Goal: Task Accomplishment & Management: Manage account settings

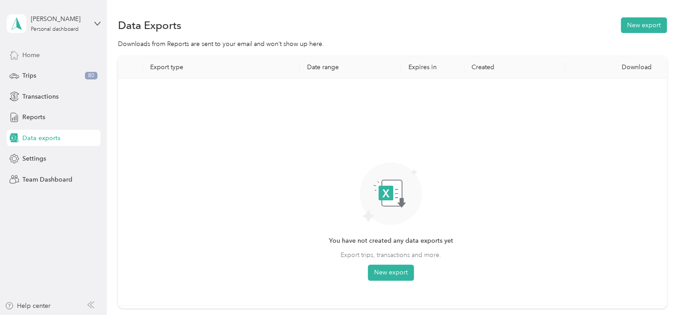
click at [36, 59] on span "Home" at bounding box center [30, 54] width 17 height 9
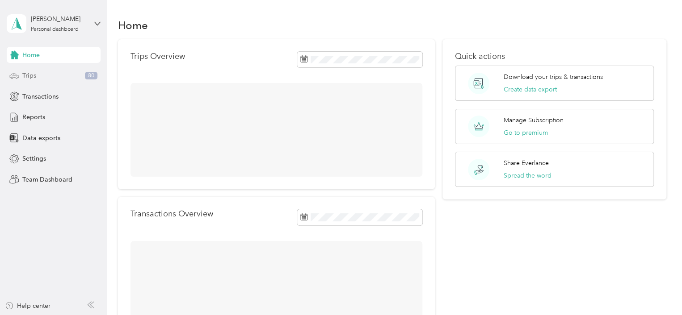
click at [25, 83] on div "Trips 80" at bounding box center [54, 76] width 94 height 16
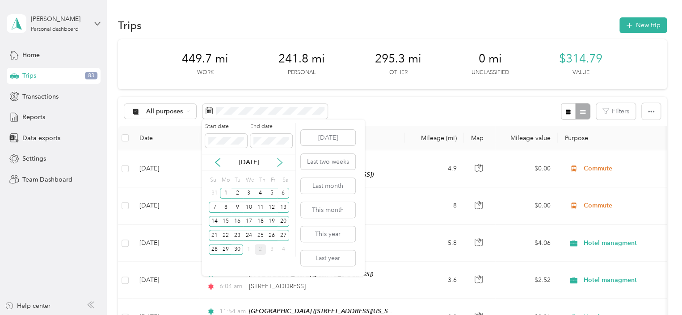
click at [278, 161] on icon at bounding box center [279, 162] width 9 height 9
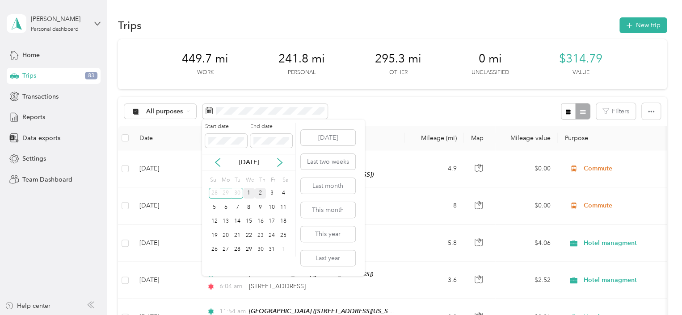
click at [247, 192] on div "1" at bounding box center [249, 193] width 12 height 11
click at [259, 192] on div "2" at bounding box center [261, 193] width 12 height 11
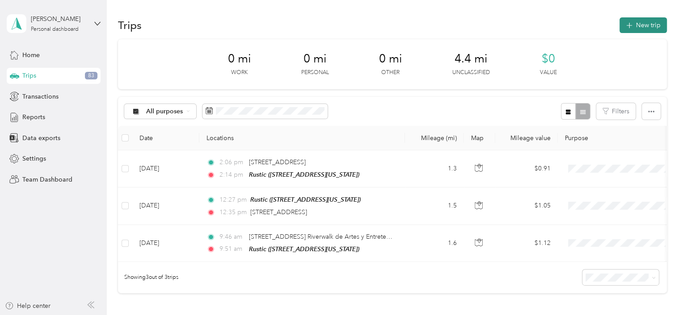
click at [637, 27] on button "New trip" at bounding box center [642, 25] width 47 height 16
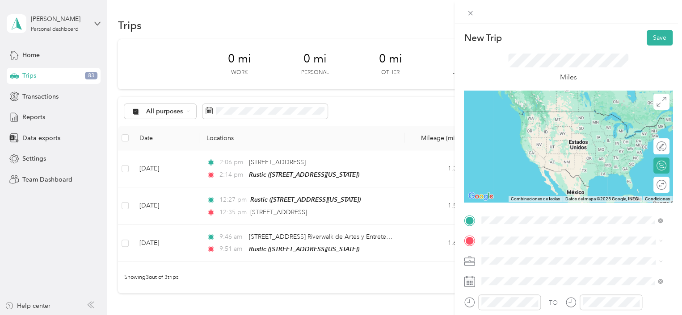
click at [541, 117] on div "[STREET_ADDRESS][US_STATE]" at bounding box center [571, 122] width 175 height 12
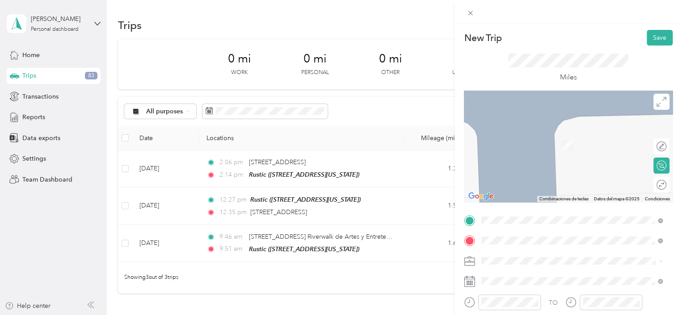
click at [511, 145] on span "[STREET_ADDRESS]" at bounding box center [526, 146] width 57 height 8
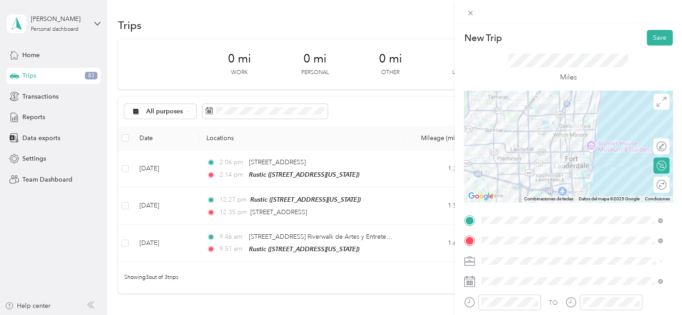
click at [658, 262] on icon at bounding box center [660, 261] width 4 height 4
click at [501, 247] on li "Commute" at bounding box center [571, 246] width 187 height 16
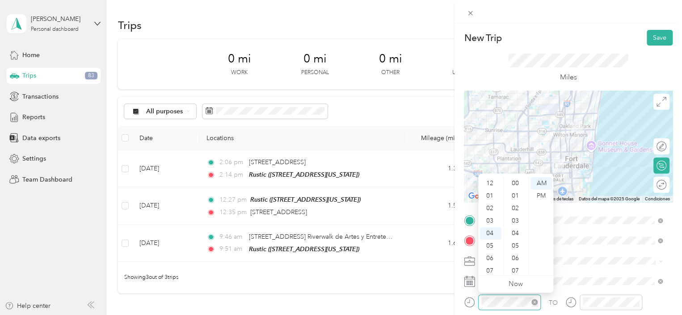
scroll to position [400, 0]
click at [489, 229] on div "08" at bounding box center [490, 233] width 21 height 13
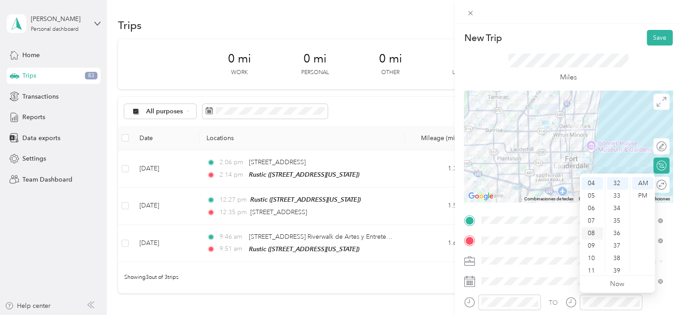
click at [594, 231] on div "08" at bounding box center [591, 233] width 21 height 13
click at [618, 268] on div "44" at bounding box center [616, 269] width 21 height 13
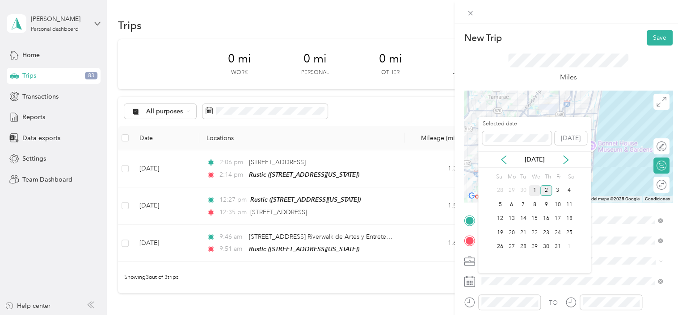
click at [535, 188] on div "1" at bounding box center [534, 190] width 12 height 11
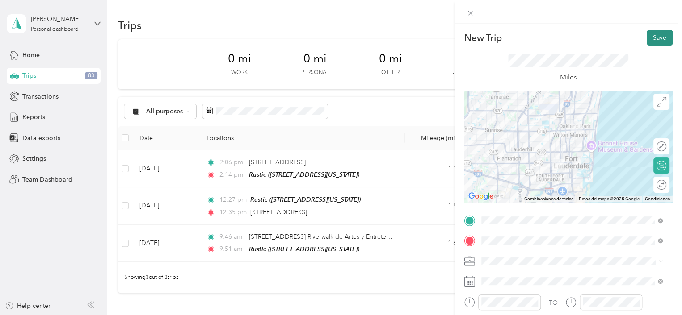
click at [650, 41] on button "Save" at bounding box center [659, 38] width 26 height 16
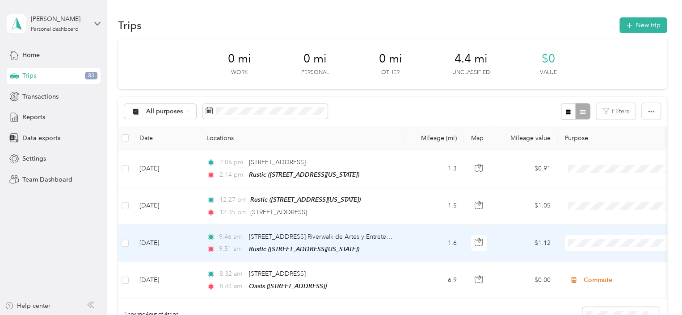
click at [611, 147] on span "Hotel managment" at bounding box center [627, 146] width 83 height 9
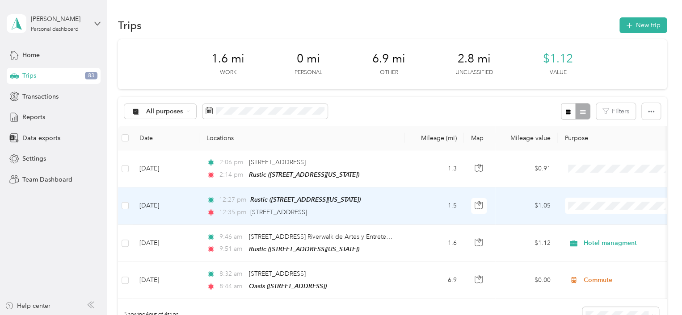
click at [600, 109] on span "Hotel managment" at bounding box center [627, 109] width 83 height 9
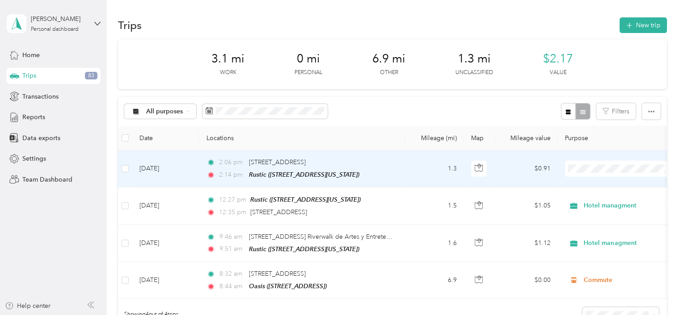
click at [587, 217] on li "Hotel managment" at bounding box center [619, 216] width 111 height 16
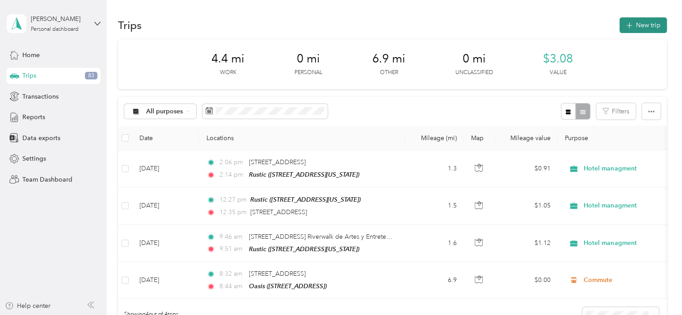
click at [636, 23] on button "New trip" at bounding box center [642, 25] width 47 height 16
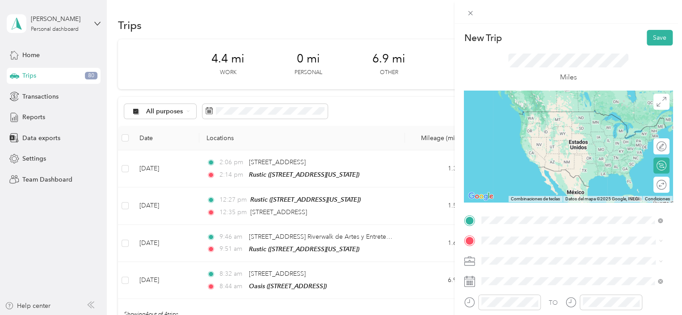
click at [509, 119] on div "Rustic [STREET_ADDRESS][US_STATE]" at bounding box center [542, 120] width 89 height 19
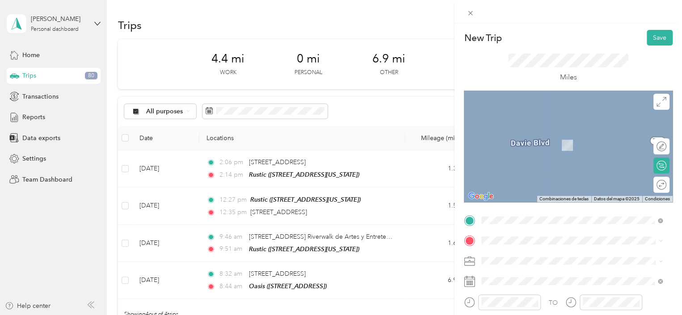
click at [531, 137] on div "Eden Hotel [STREET_ADDRESS]" at bounding box center [531, 139] width 67 height 19
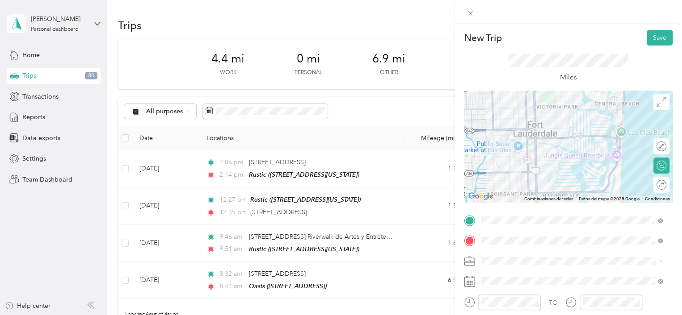
click at [658, 263] on icon at bounding box center [660, 261] width 4 height 4
click at [531, 171] on ol "Work Personal Hotel managment Other Charity Medical Moving Commute" at bounding box center [571, 188] width 187 height 125
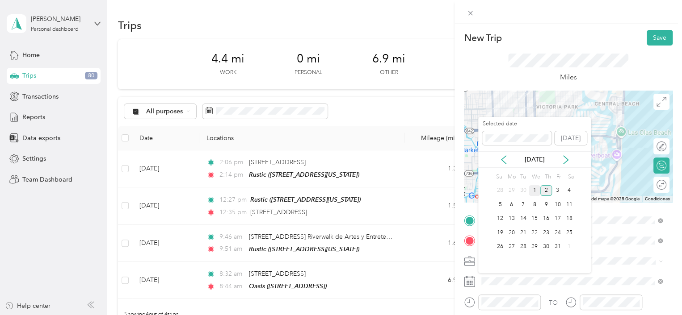
click at [532, 189] on div "1" at bounding box center [534, 190] width 12 height 11
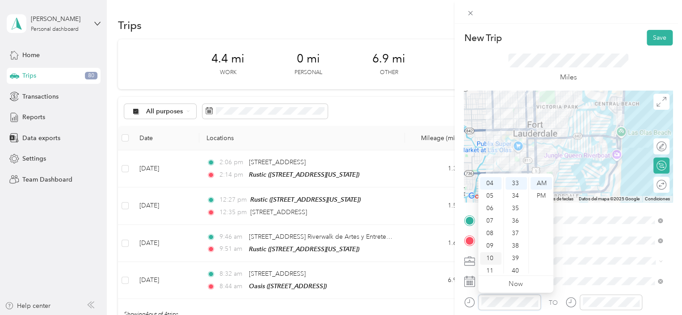
scroll to position [54, 0]
click at [541, 196] on div "PM" at bounding box center [540, 196] width 21 height 13
click at [493, 194] on div "02" at bounding box center [490, 194] width 21 height 13
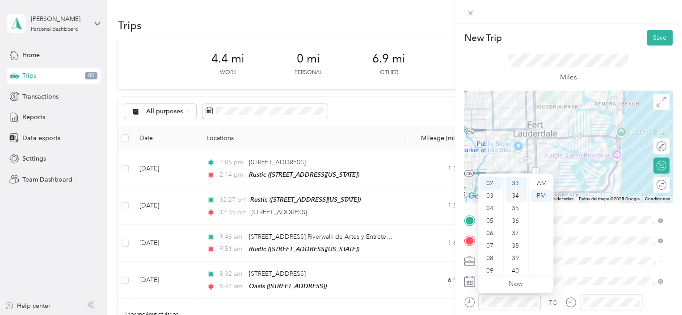
click at [518, 195] on div "34" at bounding box center [515, 196] width 21 height 13
click at [559, 252] on div "TO Add photo" at bounding box center [568, 311] width 209 height 196
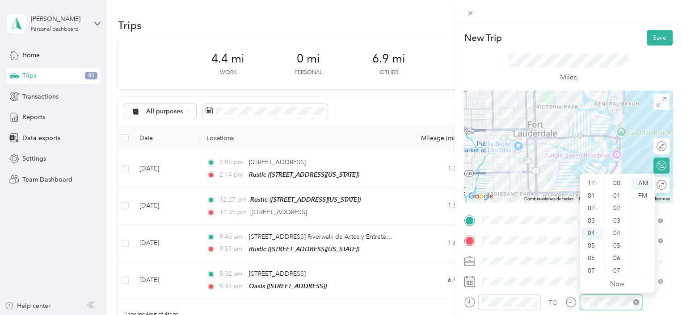
scroll to position [50, 0]
click at [642, 195] on div "PM" at bounding box center [641, 196] width 21 height 13
click at [593, 208] on div "02" at bounding box center [591, 208] width 21 height 13
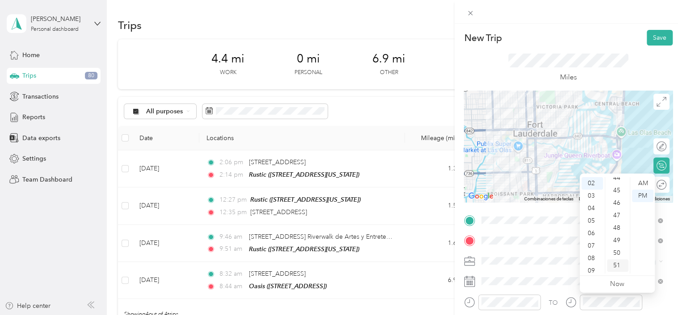
click at [615, 263] on div "51" at bounding box center [616, 265] width 21 height 13
click at [610, 75] on div "Miles" at bounding box center [568, 68] width 121 height 29
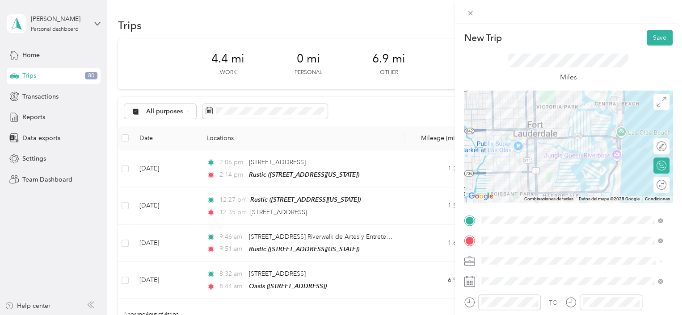
click at [659, 263] on span at bounding box center [660, 261] width 4 height 8
click at [656, 259] on span at bounding box center [658, 261] width 7 height 6
click at [661, 261] on icon at bounding box center [660, 261] width 4 height 4
click at [548, 168] on li "Hotel managment" at bounding box center [571, 166] width 187 height 16
click at [656, 34] on button "Save" at bounding box center [659, 38] width 26 height 16
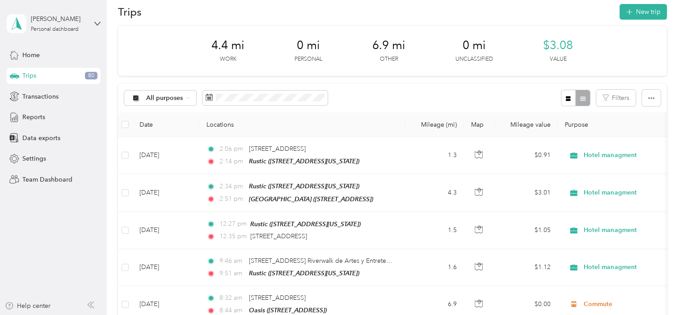
scroll to position [0, 0]
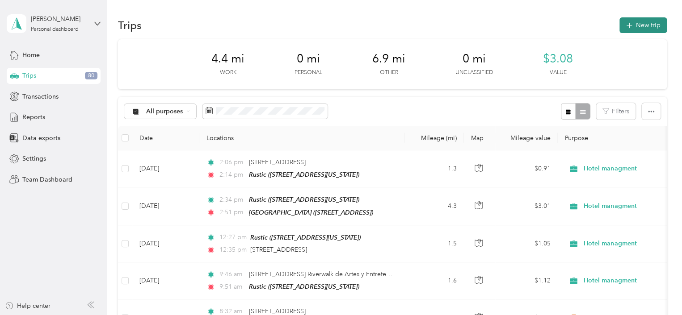
click at [647, 31] on button "New trip" at bounding box center [642, 25] width 47 height 16
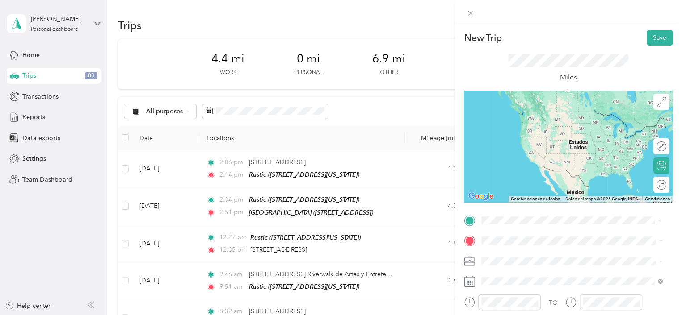
click at [525, 122] on span "[STREET_ADDRESS]" at bounding box center [526, 125] width 57 height 8
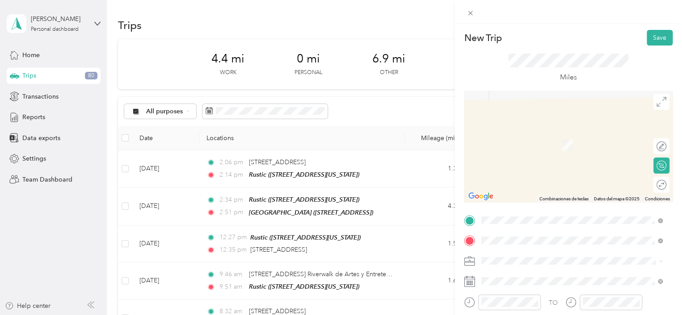
click at [521, 149] on span "[STREET_ADDRESS][PERSON_NAME][US_STATE]" at bounding box center [567, 146] width 139 height 8
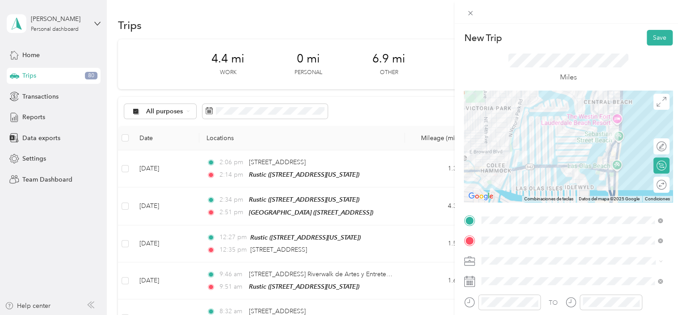
click at [656, 259] on span at bounding box center [658, 261] width 7 height 6
click at [660, 260] on icon at bounding box center [660, 261] width 4 height 4
click at [542, 167] on div "Hotel managment" at bounding box center [571, 167] width 175 height 9
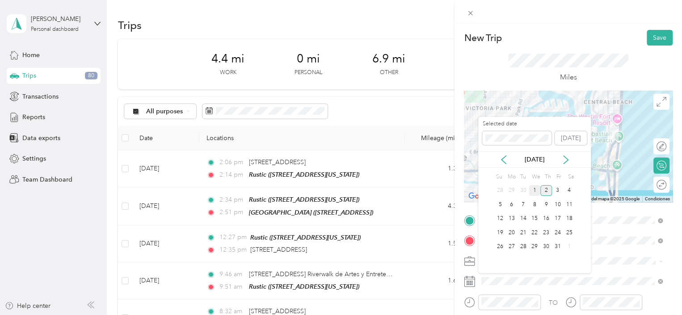
click at [536, 187] on div "1" at bounding box center [534, 190] width 12 height 11
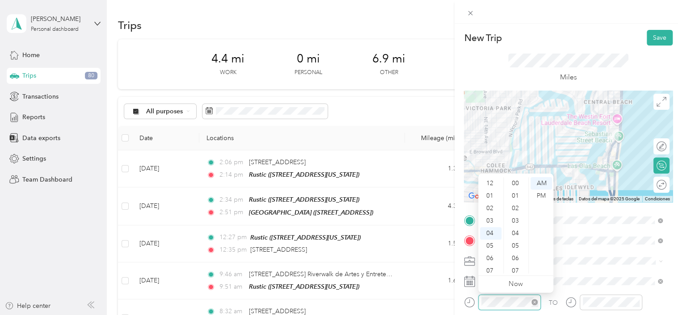
scroll to position [438, 0]
click at [494, 196] on div "05" at bounding box center [490, 196] width 21 height 13
click at [543, 197] on div "PM" at bounding box center [540, 196] width 21 height 13
click at [517, 185] on div "35" at bounding box center [515, 183] width 21 height 13
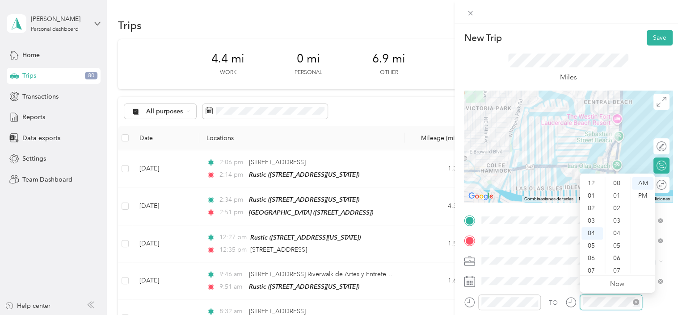
scroll to position [50, 0]
click at [590, 197] on div "05" at bounding box center [591, 196] width 21 height 13
click at [644, 197] on div "PM" at bounding box center [641, 196] width 21 height 13
click at [617, 270] on div "42" at bounding box center [616, 271] width 21 height 13
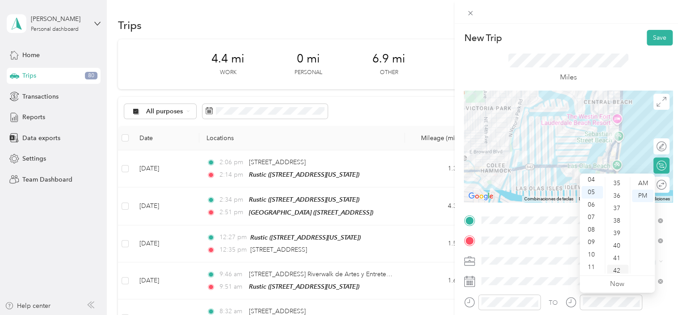
scroll to position [525, 0]
click at [661, 76] on div "Miles" at bounding box center [568, 68] width 209 height 45
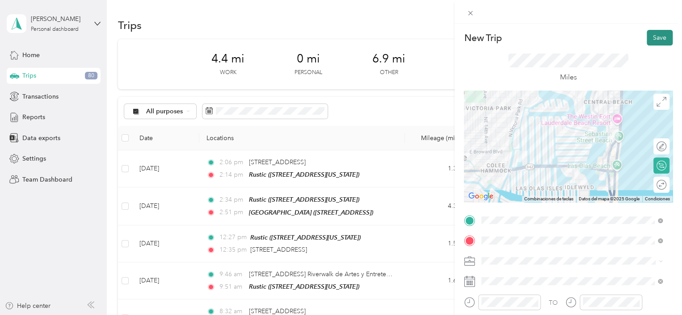
click at [654, 36] on button "Save" at bounding box center [659, 38] width 26 height 16
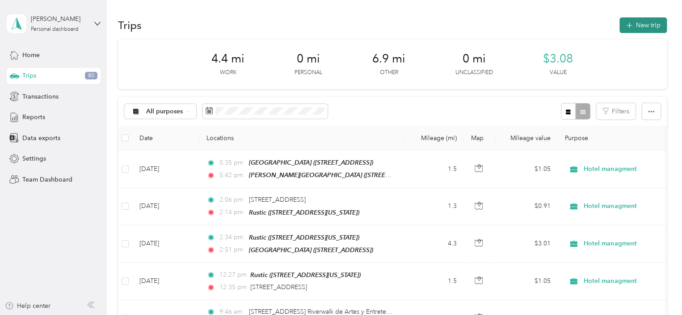
click at [629, 29] on button "New trip" at bounding box center [642, 25] width 47 height 16
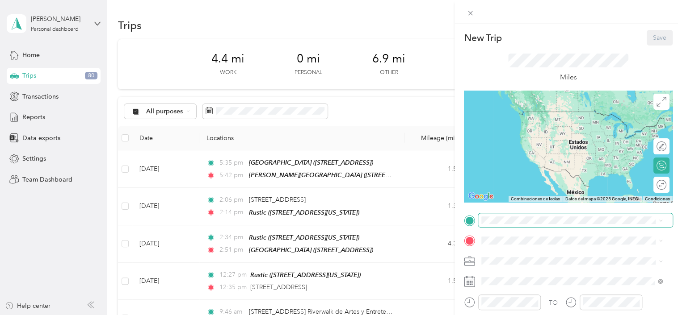
click at [489, 225] on span at bounding box center [575, 220] width 194 height 14
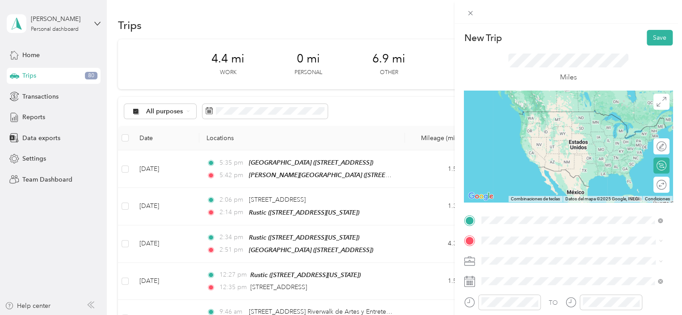
click at [516, 125] on span "[STREET_ADDRESS][PERSON_NAME][US_STATE]" at bounding box center [567, 125] width 139 height 8
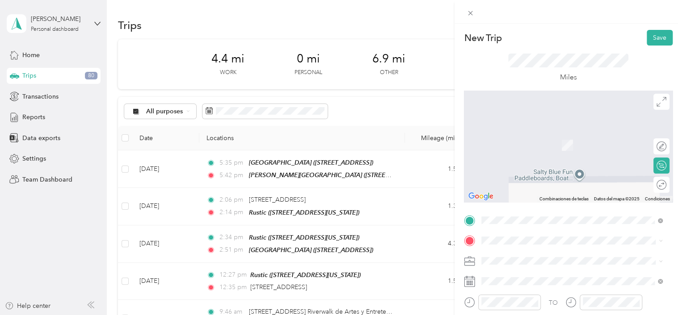
click at [514, 134] on span "[STREET_ADDRESS][US_STATE]" at bounding box center [542, 130] width 89 height 8
click at [548, 142] on li "[STREET_ADDRESS][US_STATE]" at bounding box center [571, 132] width 187 height 18
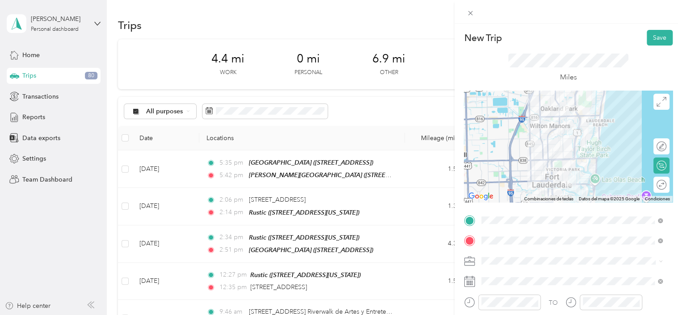
click at [657, 261] on span at bounding box center [658, 261] width 7 height 6
click at [661, 262] on icon at bounding box center [660, 261] width 4 height 4
click at [504, 242] on span "Commute" at bounding box center [498, 246] width 28 height 8
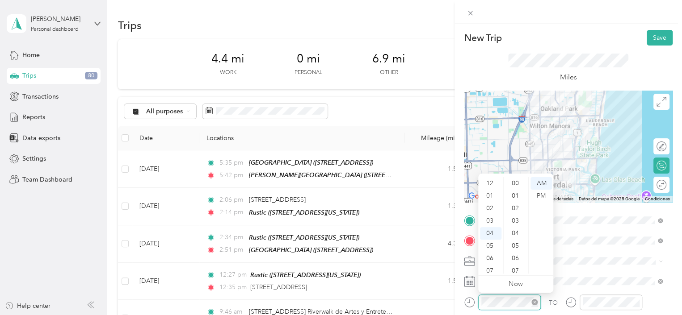
scroll to position [438, 0]
click at [538, 197] on div "PM" at bounding box center [540, 196] width 21 height 13
click at [493, 208] on div "06" at bounding box center [490, 208] width 21 height 13
click at [516, 197] on div "36" at bounding box center [515, 196] width 21 height 13
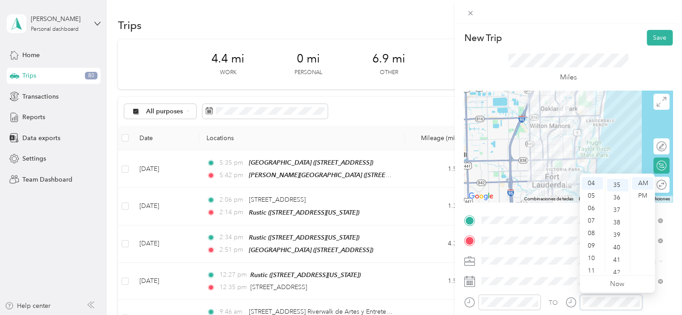
scroll to position [438, 0]
click at [646, 195] on div "PM" at bounding box center [641, 196] width 21 height 13
click at [617, 270] on div "55" at bounding box center [616, 273] width 21 height 13
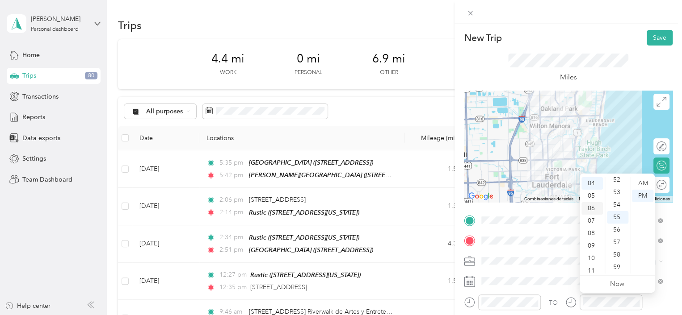
click at [591, 208] on div "06" at bounding box center [591, 208] width 21 height 13
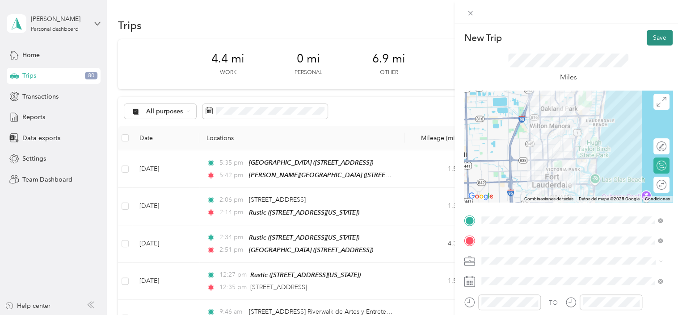
click at [653, 38] on button "Save" at bounding box center [659, 38] width 26 height 16
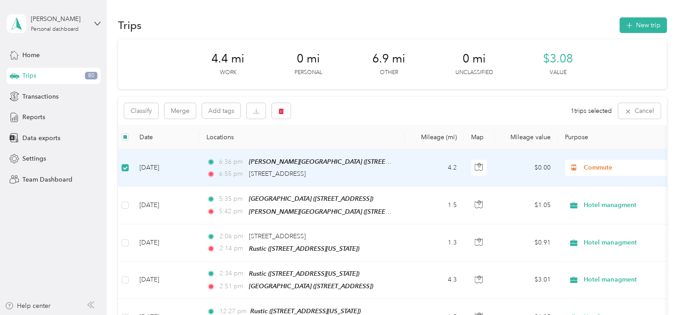
click at [345, 119] on div "Classify Merge Add tags 1 trips selected Cancel" at bounding box center [392, 111] width 548 height 28
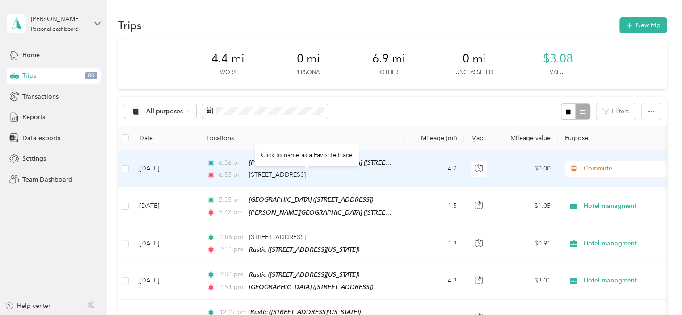
click at [291, 170] on div "[STREET_ADDRESS]" at bounding box center [277, 175] width 57 height 10
click at [170, 167] on td "[DATE]" at bounding box center [165, 169] width 67 height 37
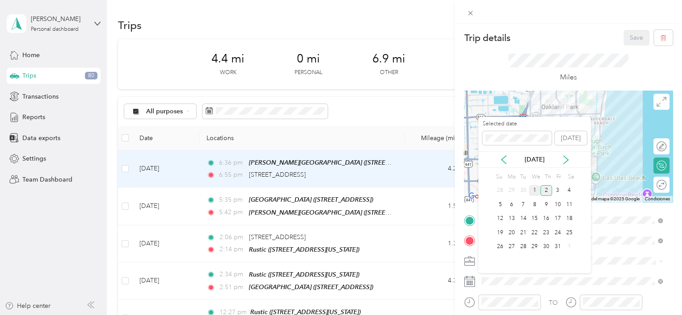
click at [532, 190] on div "1" at bounding box center [534, 190] width 12 height 11
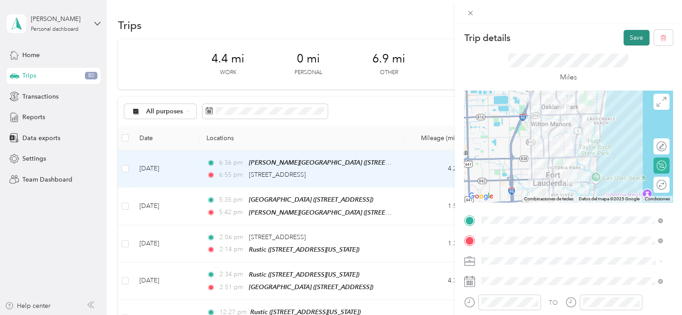
click at [631, 39] on button "Save" at bounding box center [636, 38] width 26 height 16
